Goal: Task Accomplishment & Management: Manage account settings

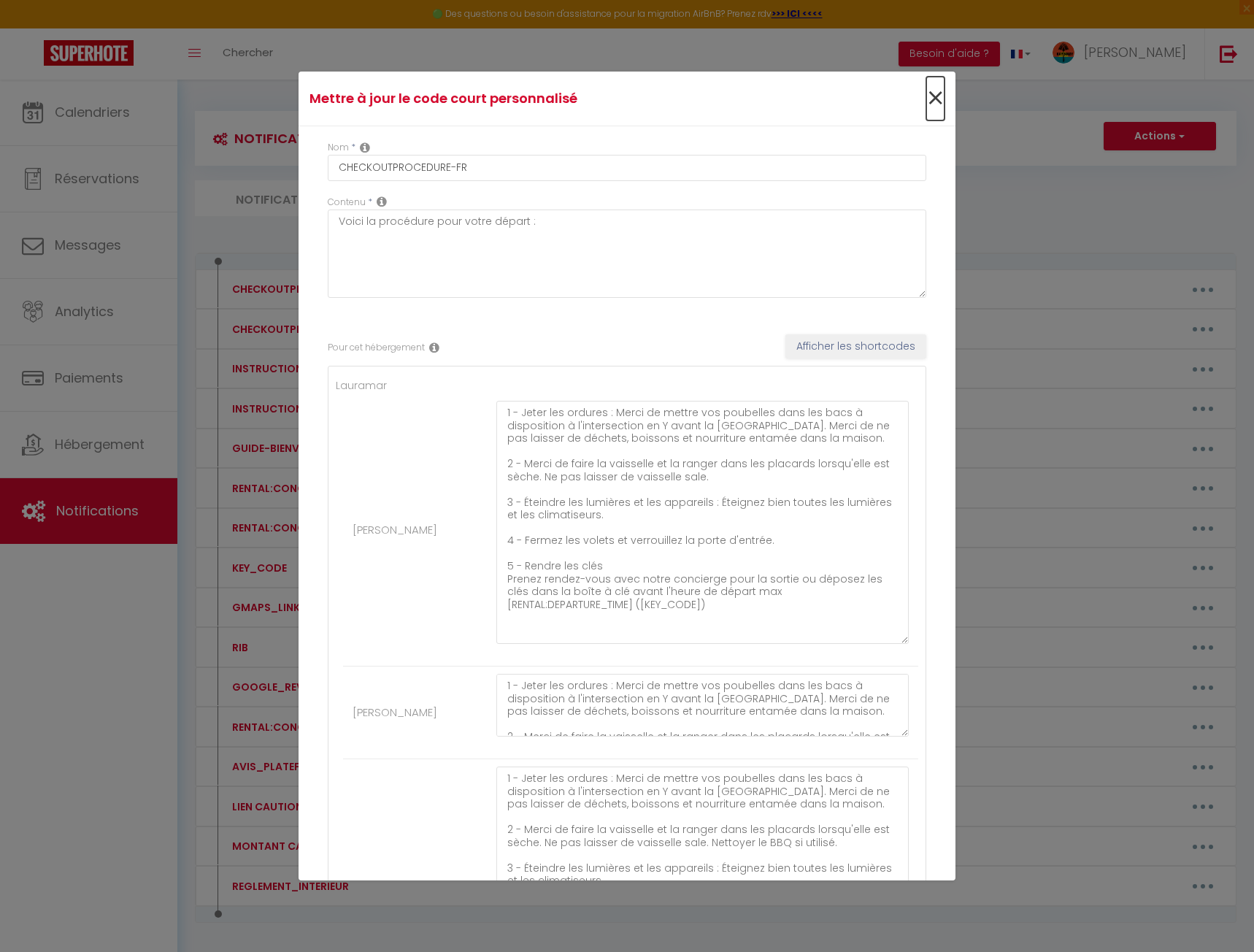
click at [927, 97] on span "×" at bounding box center [935, 98] width 19 height 44
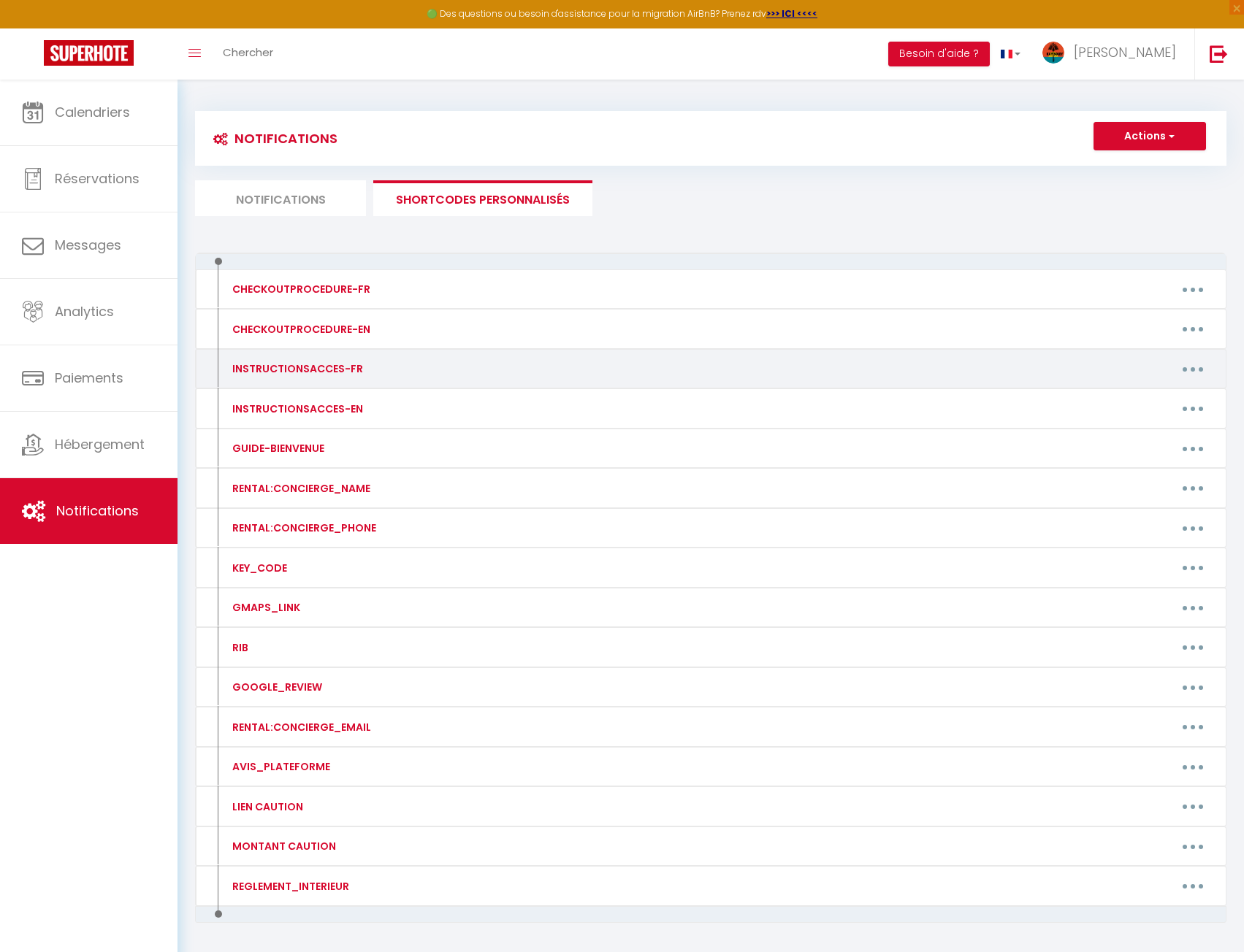
click at [1203, 370] on button "button" at bounding box center [1193, 368] width 41 height 23
click at [1180, 400] on link "Editer" at bounding box center [1154, 401] width 108 height 24
type input "INSTRUCTIONSACCES-FR"
type textarea "A suivre"
type textarea "Au départ de l'aéroport : - Prendre A1 direction [GEOGRAPHIC_DATA] et poursuivr…"
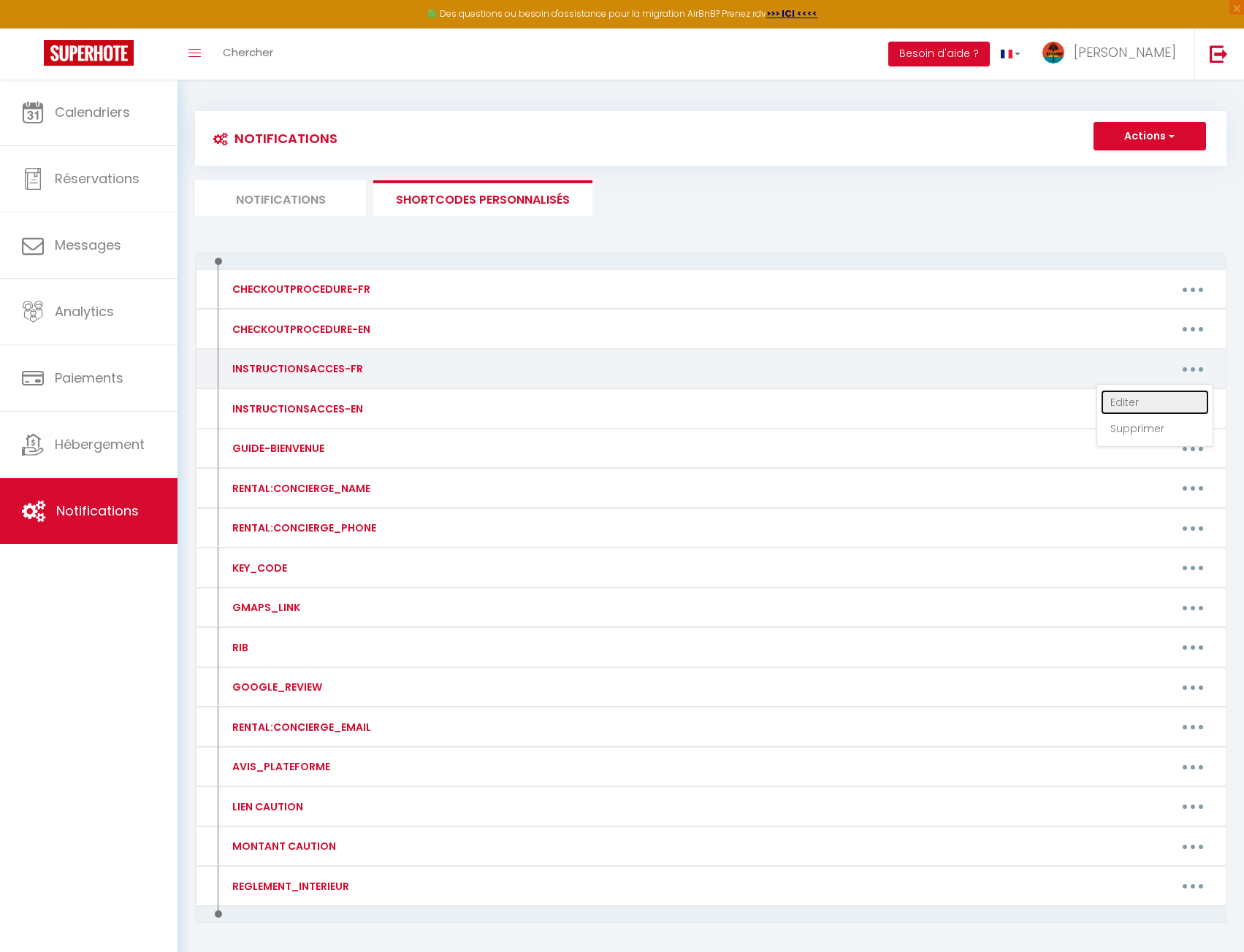
type textarea "Au départ de l'aéroport : - Prendre A1 direction [GEOGRAPHIC_DATA] et poursuivr…"
type textarea "Lo ipsumd si a'consecte : - Adipisc E2 seddoeius Tempo-Incidi ut Labore et dolo…"
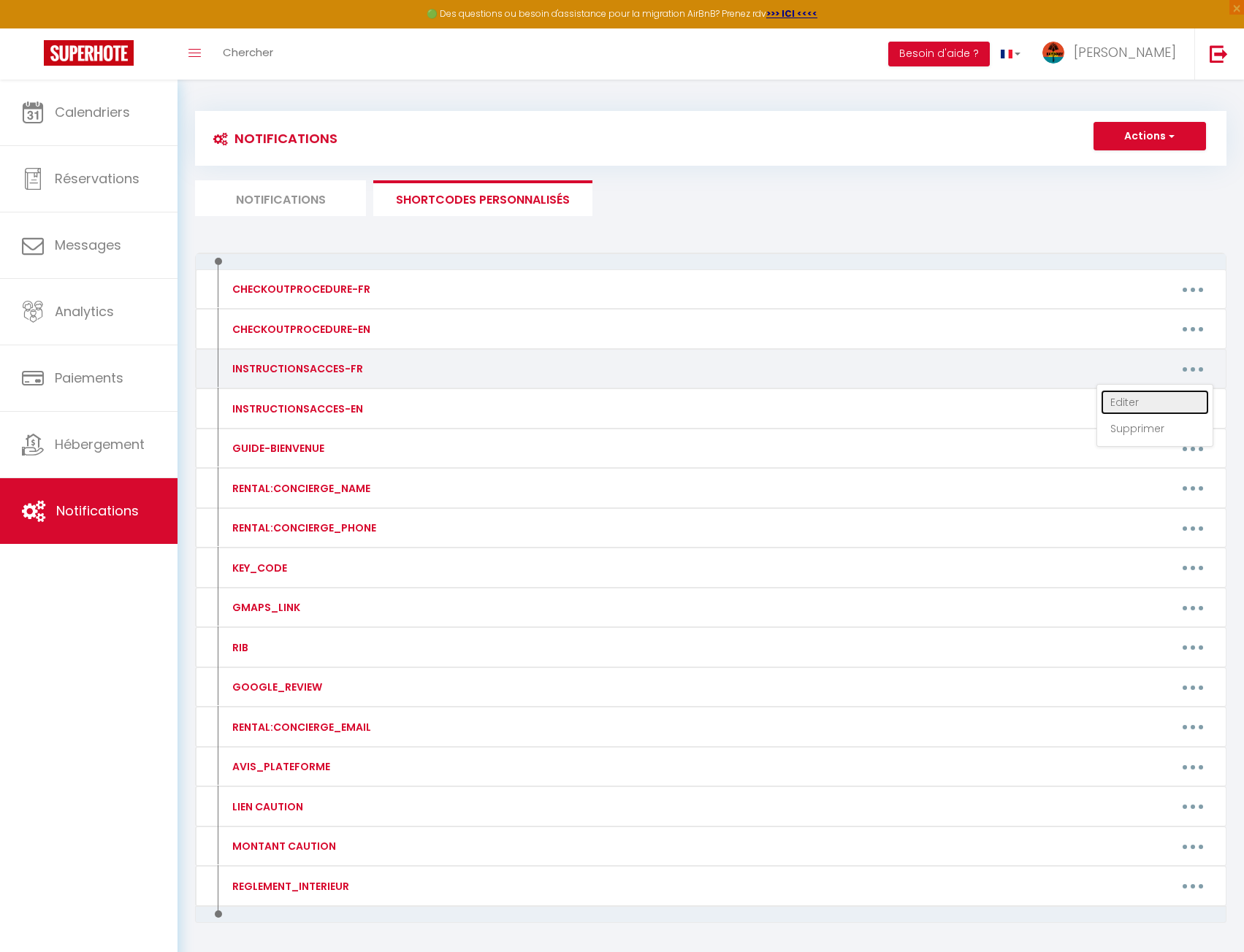
type textarea "Lo ipsumd si a'consecte : - Adipisc E4 seddoeius Tempo-Incidi ut Labore et dolo…"
type textarea "Lo ipsu dolorsi ametcon adi elits do eiusm te incid utlabo e’dolorema. Al enima…"
type textarea "Il faut compter environ une heure et quart de route depuis l’aéroport. En sorta…"
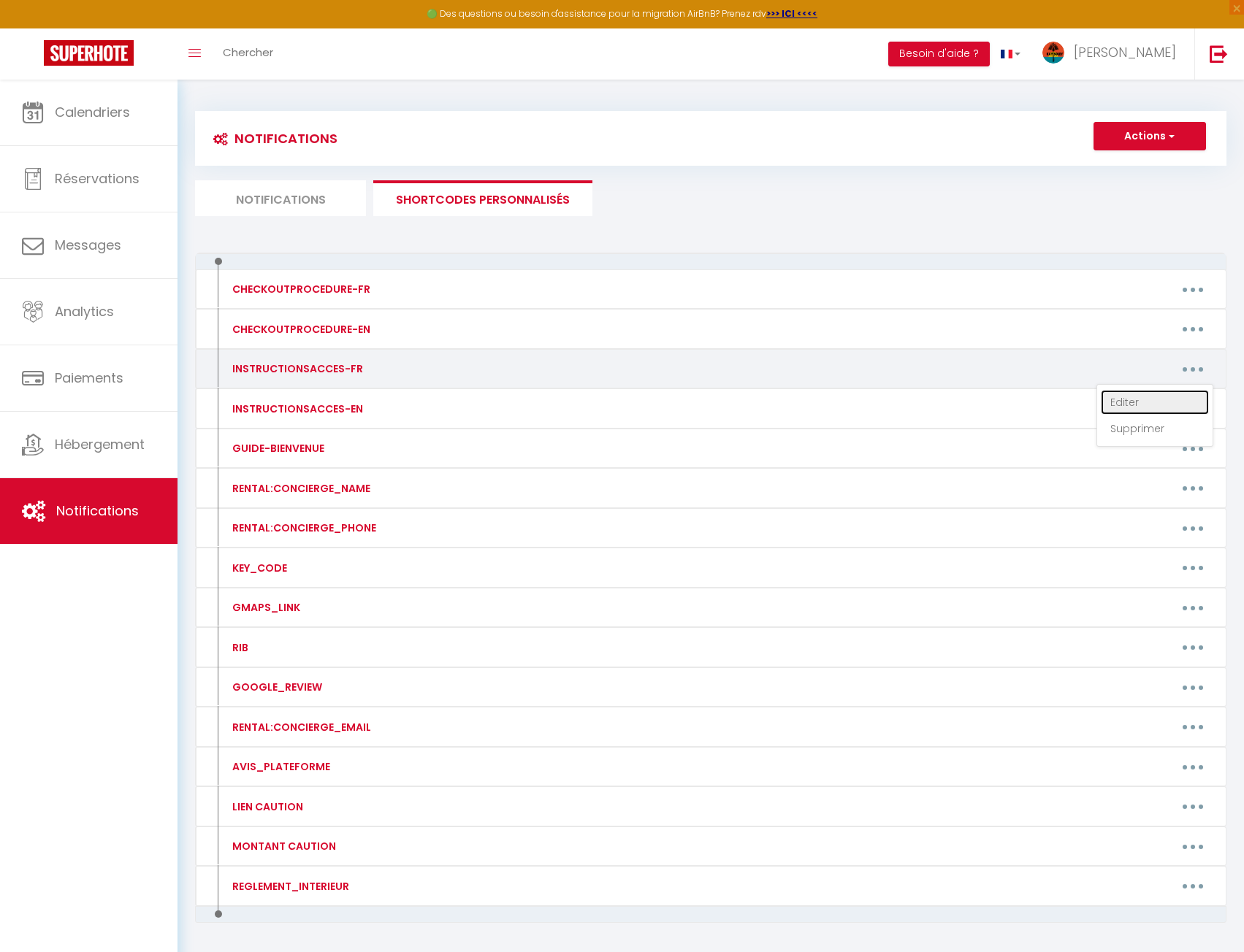
type textarea "Lo ipsumd si a’consecte : - Adipisc E3 seddoeius Tempo-Incidi ut Labore et dolo…"
type textarea "Lo ipsumd si a’consecte : - Adipisc E8 seddoeius Tempo-Incidi ut Labore et dolo…"
type textarea "En venant de l’aéroport : - Prendre A1 direction [GEOGRAPHIC_DATA] et poursuivr…"
type textarea "Lo ipsumd si a'consecte : - Adipisc E3 seddoeius Tempo-Incidi ut Labore et dolo…"
type textarea "Au départ de l'aéroport : - Prendre A1 direction [GEOGRAPHIC_DATA] et [GEOGRAPH…"
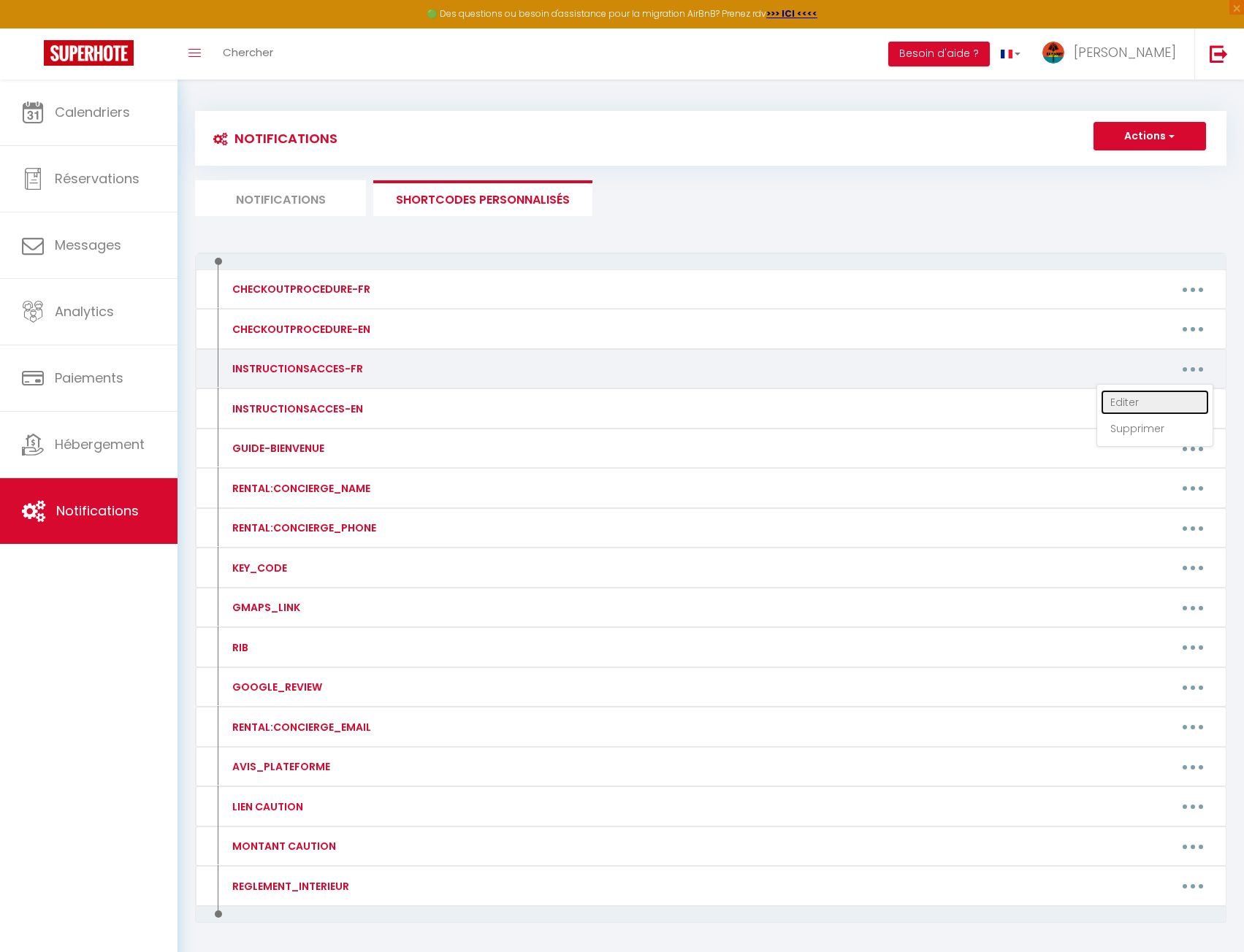
type textarea "Loremipsu : dolo sitam cons adipisci eli se doeiusmo tempori utla etdolo magn a…"
type textarea "Au départ de l'aéroport : - Prendre A1 direction [GEOGRAPHIC_DATA] et [GEOGRAPH…"
type textarea "Au départ de l'aéroport : - Suivre direction [GEOGRAPHIC_DATA], puis [GEOGRAPHI…"
type textarea "Au départ de l'aéroport : - Prendre A1 direction [GEOGRAPHIC_DATA] et poursuivr…"
type textarea "Au départ de l'aéroport : - Prendrez N1 direction le [GEOGRAPHIC_DATA] sur N1 d…"
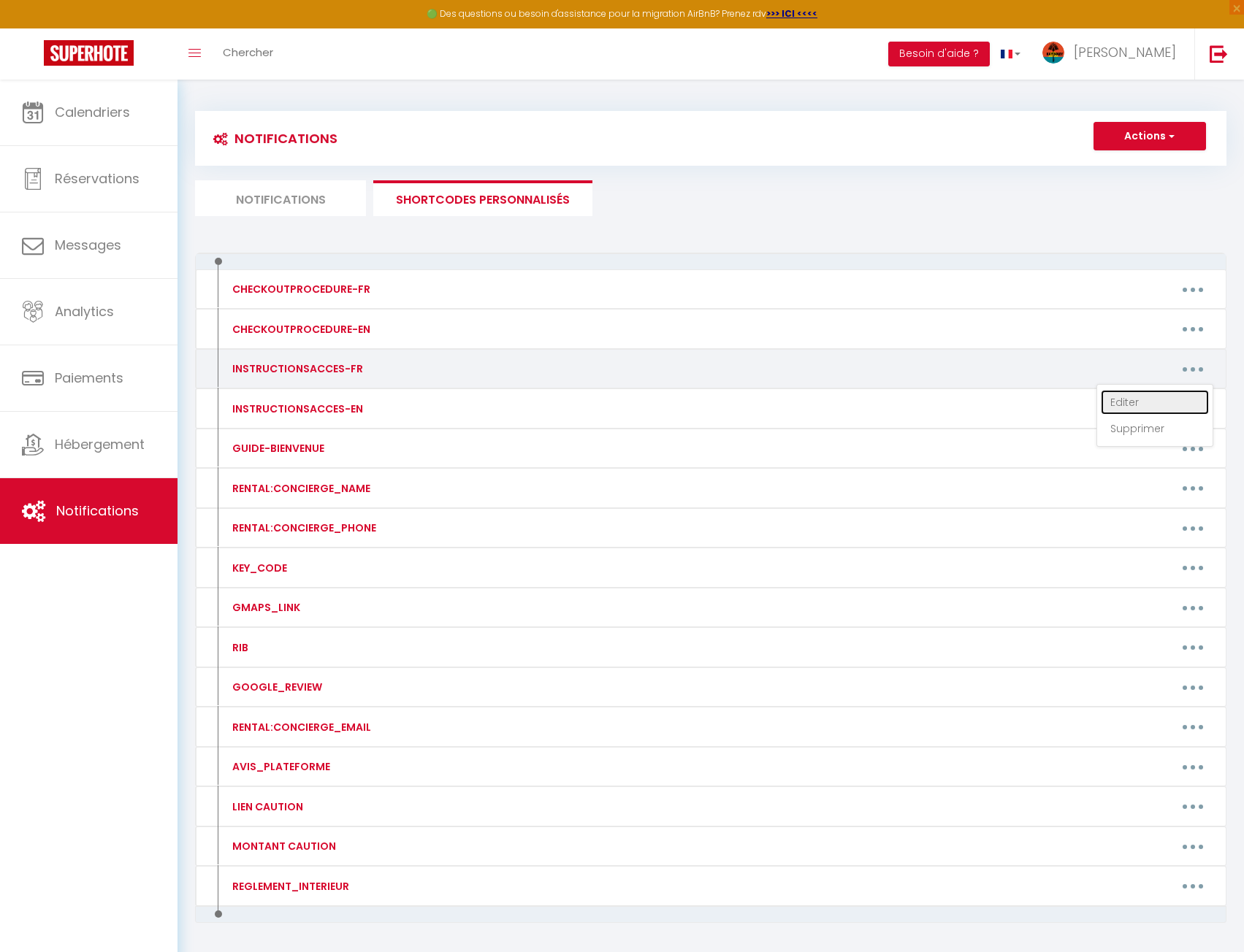
type textarea "Au départ de l'aéroport : - Prendre A1 direction [GEOGRAPHIC_DATA] et poursuivr…"
type textarea "Lo ipsumdo si a'consecte, adip elit 3 seddoeiusmo temporinc utlaboreetdo magna …"
type textarea "Au départ de l'aéroport : - Prendre A1 direction [GEOGRAPHIC_DATA] et poursuivr…"
type textarea "En quittant l'[GEOGRAPHIC_DATA] : - Prendre A1 direction [GEOGRAPHIC_DATA] et p…"
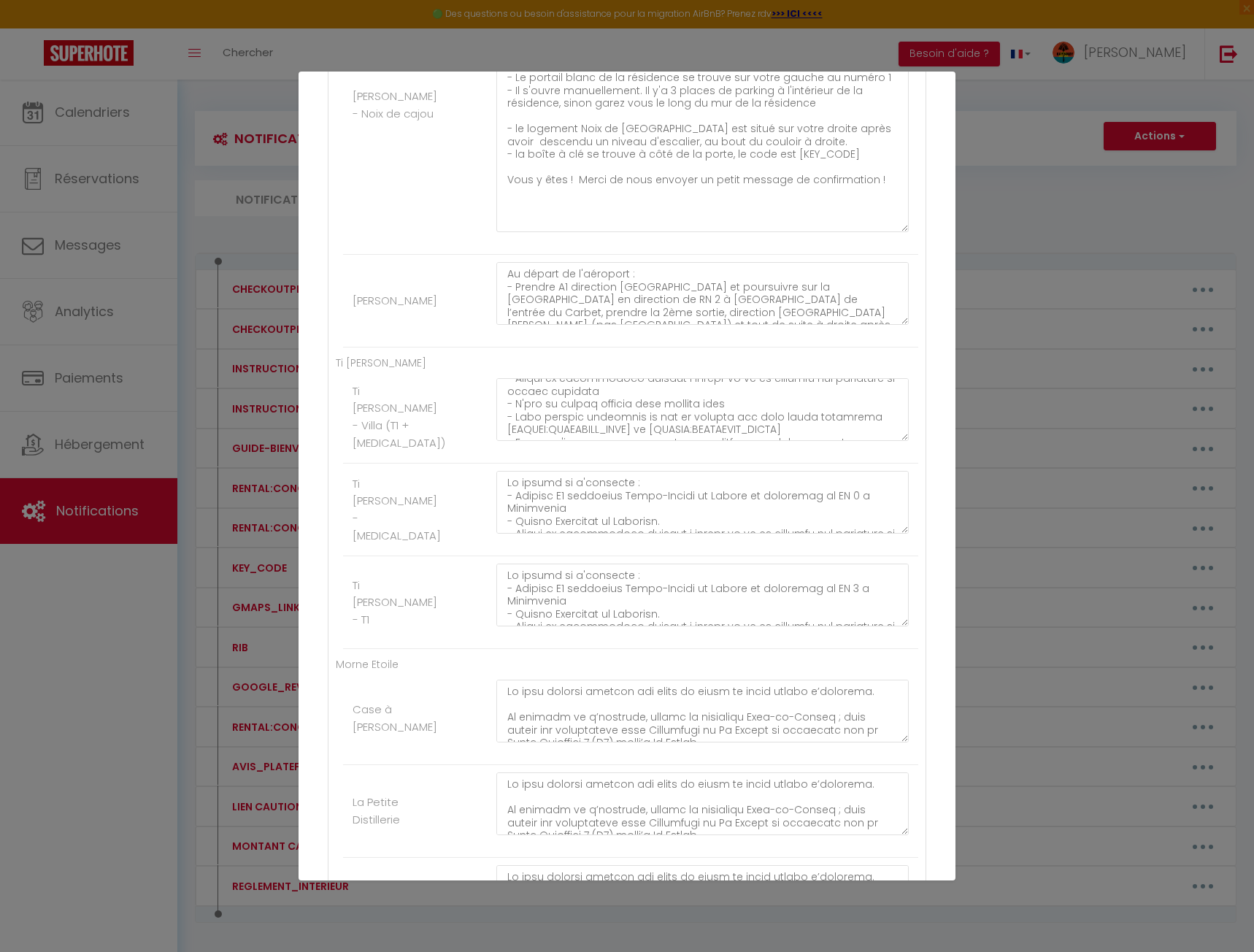
scroll to position [219, 0]
click at [573, 420] on textarea at bounding box center [703, 409] width 412 height 62
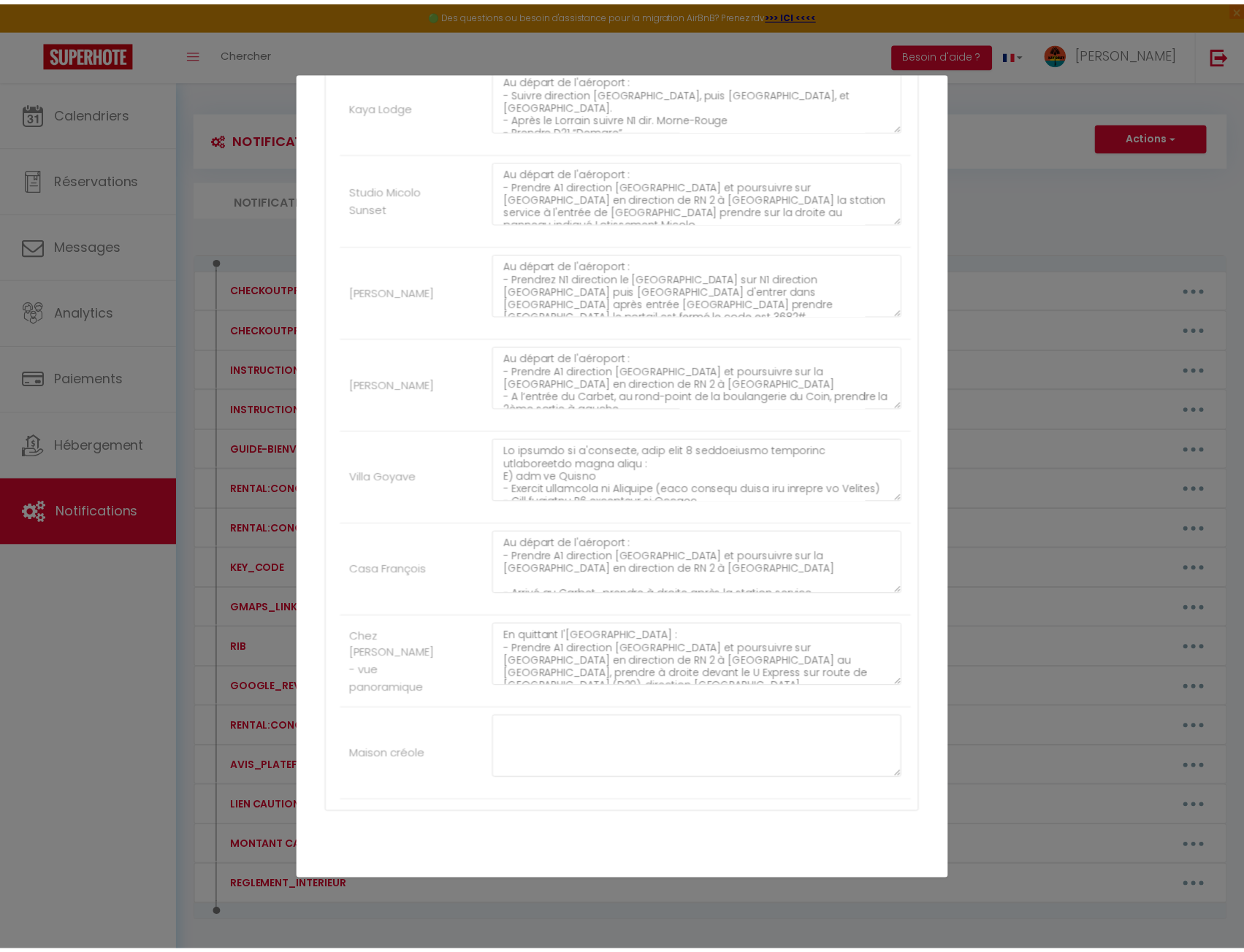
scroll to position [2525, 0]
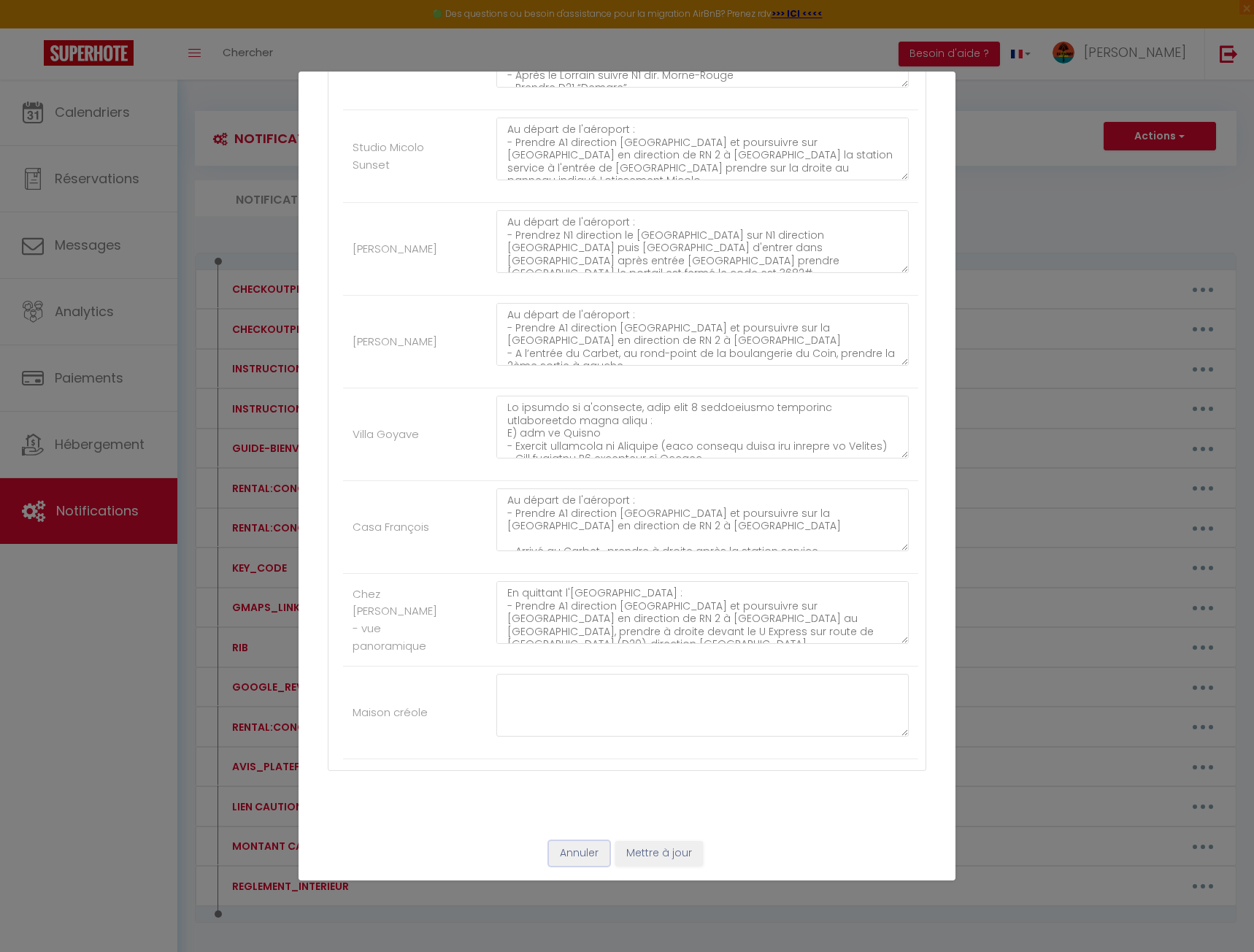
click at [586, 854] on button "Annuler" at bounding box center [580, 853] width 60 height 24
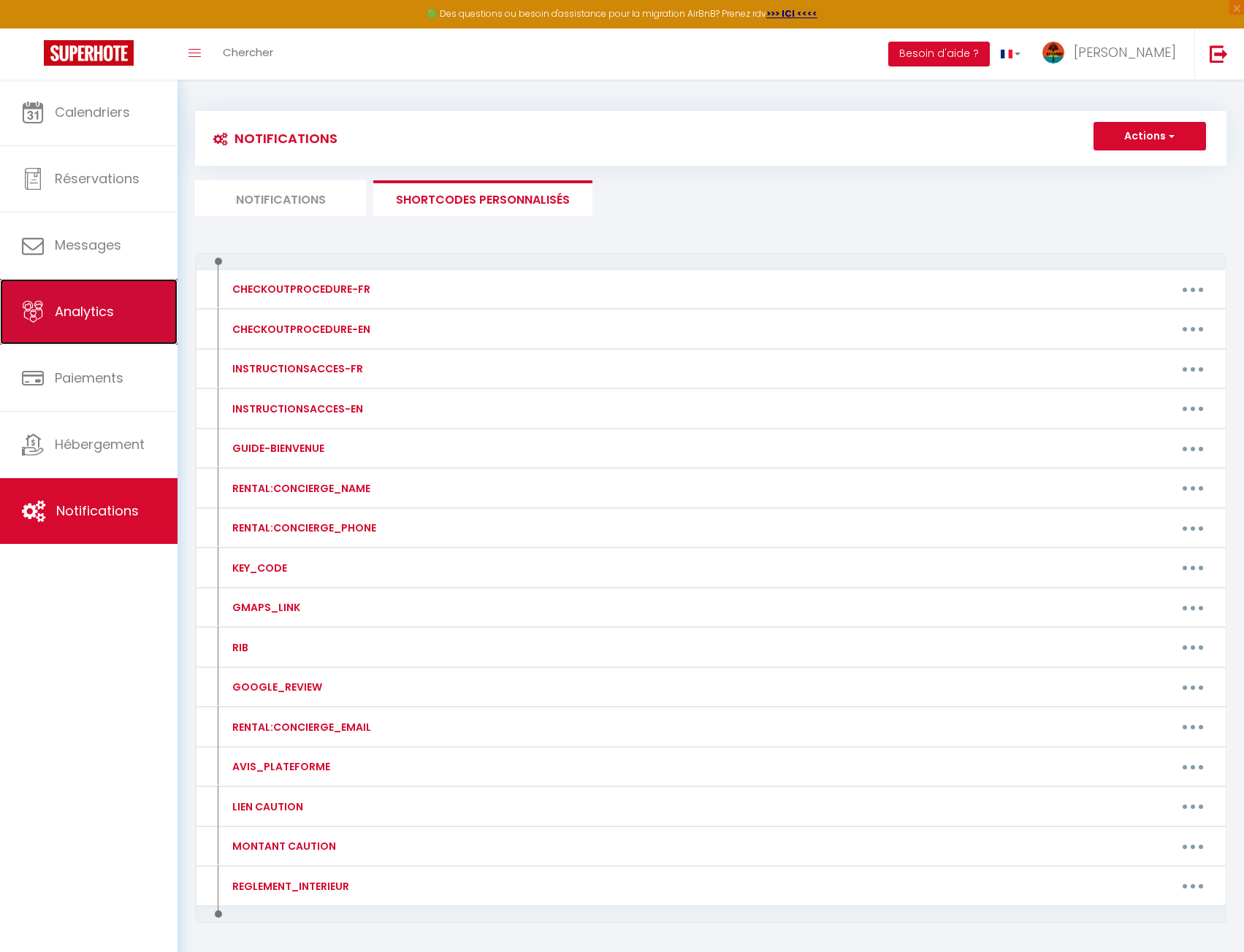
click at [109, 305] on span "Analytics" at bounding box center [84, 311] width 59 height 19
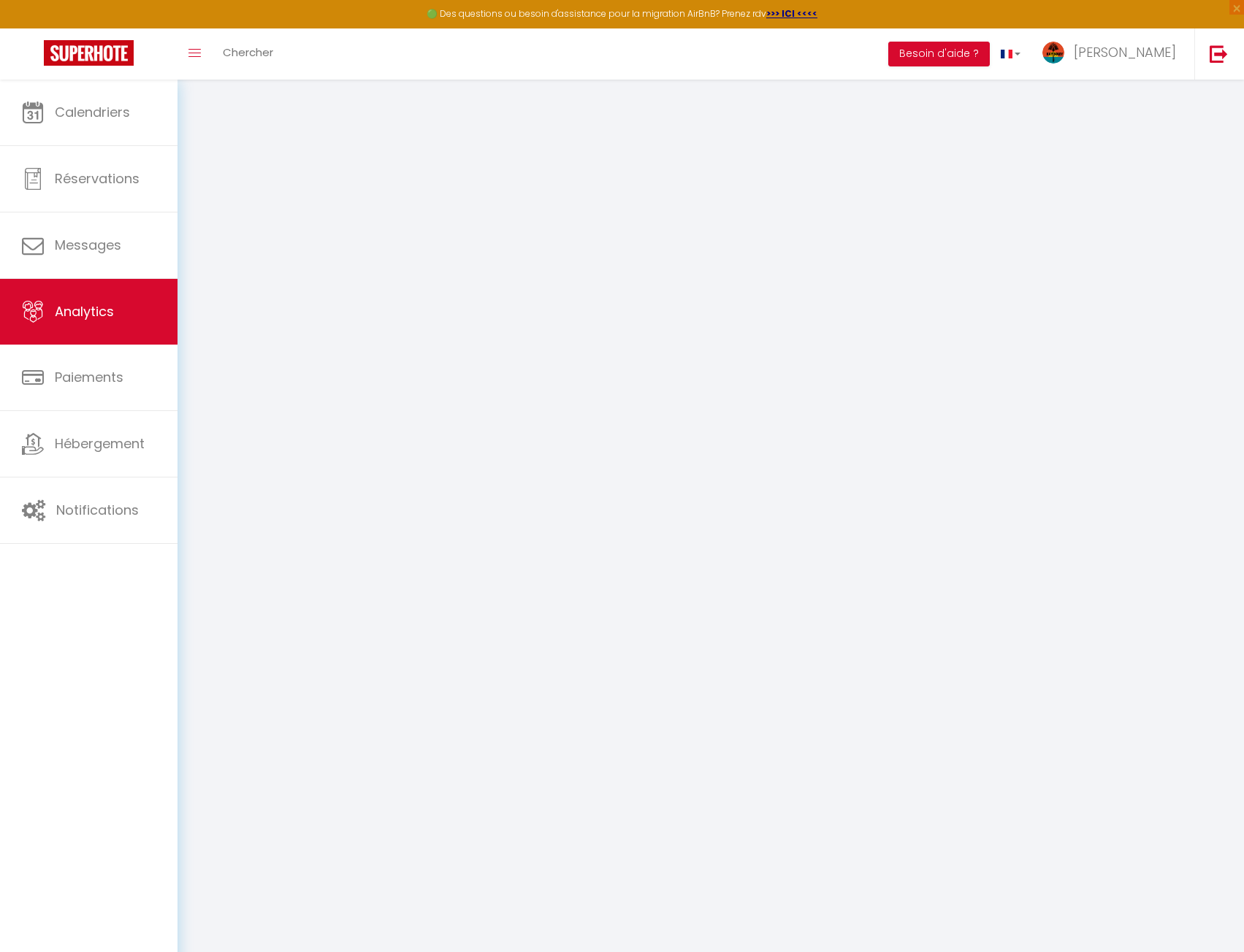
select select "2025"
select select "10"
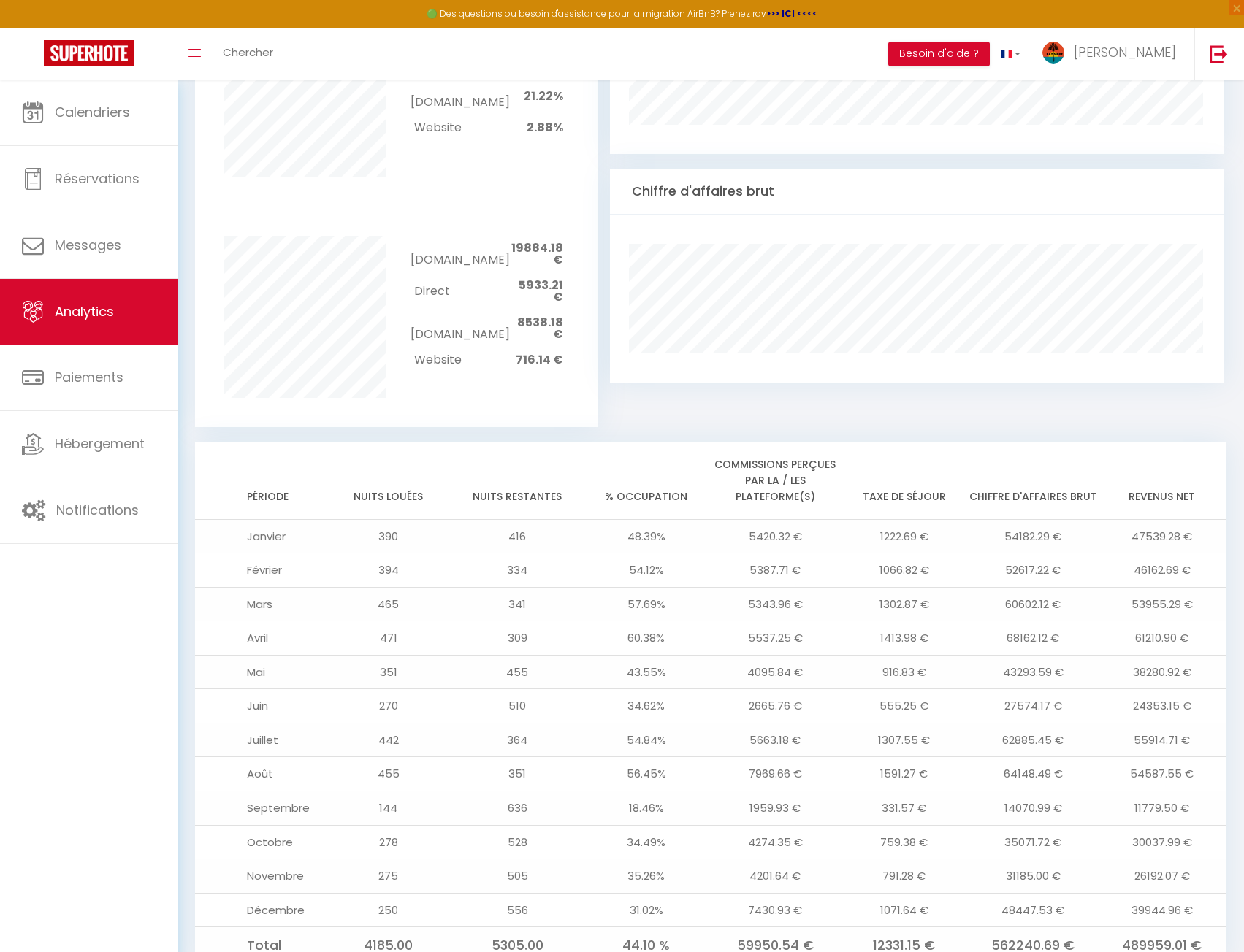
scroll to position [870, 0]
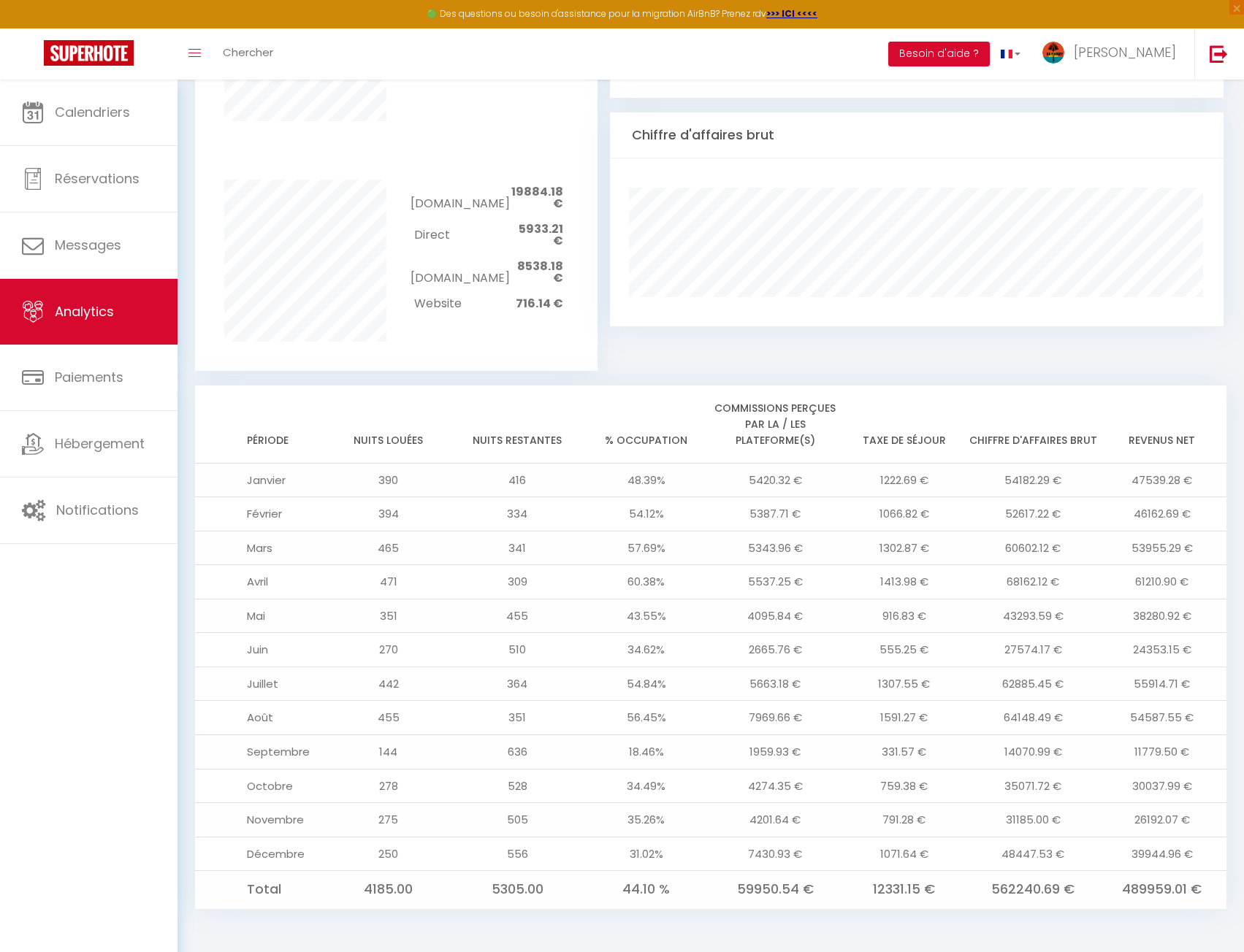
click at [1188, 784] on td "30037.99 €" at bounding box center [1162, 785] width 130 height 34
